Goal: Information Seeking & Learning: Learn about a topic

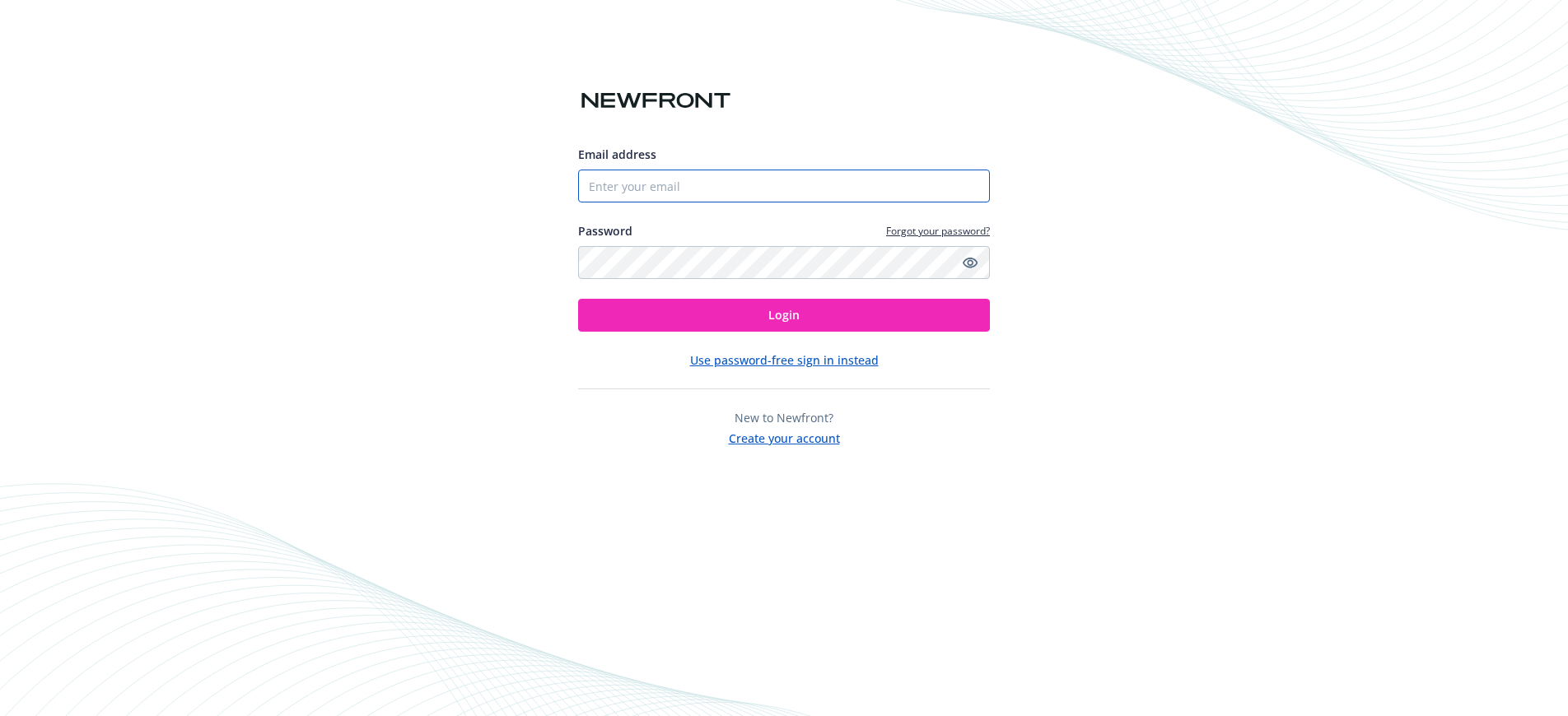
type input "[EMAIL_ADDRESS][DOMAIN_NAME]"
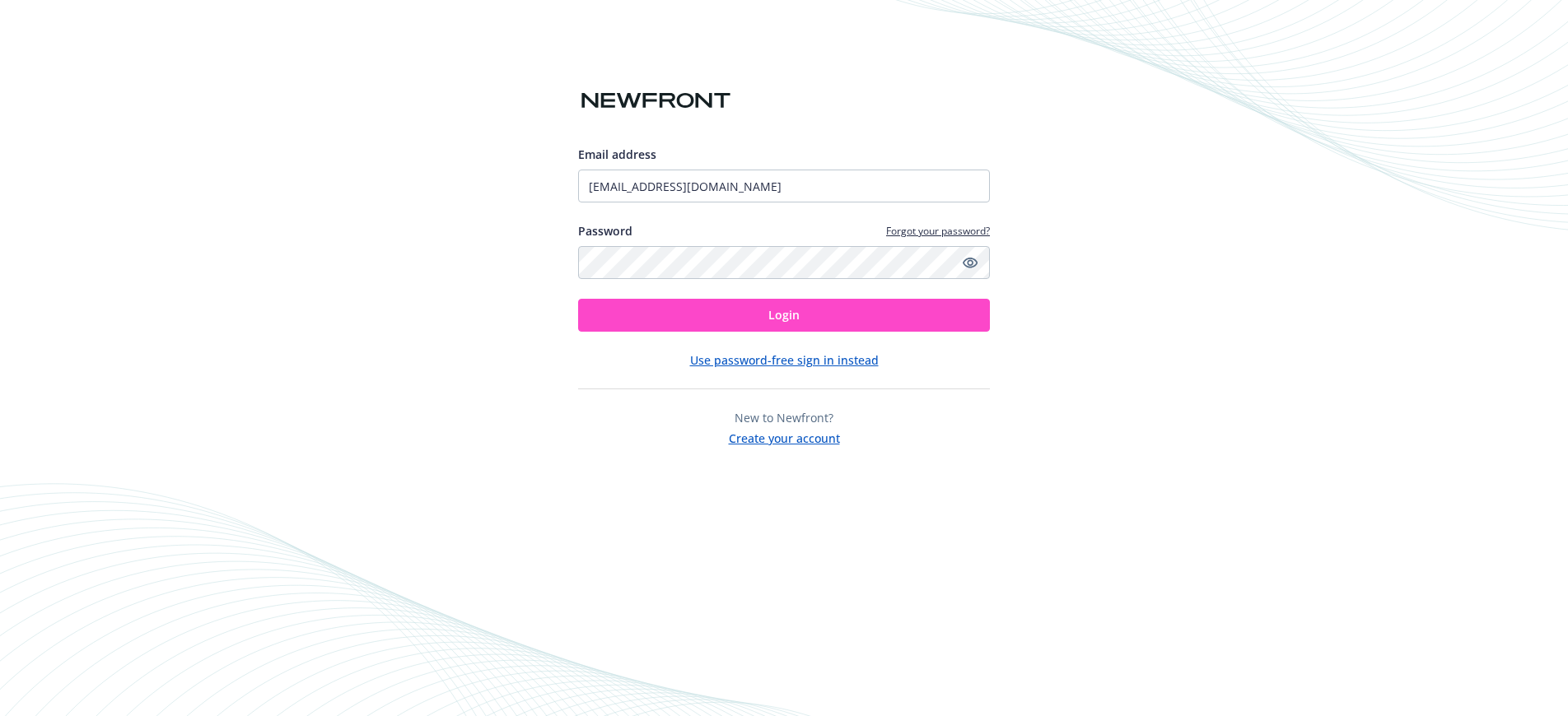
click at [684, 321] on button "Login" at bounding box center [783, 315] width 412 height 33
